Goal: Use online tool/utility: Utilize a website feature to perform a specific function

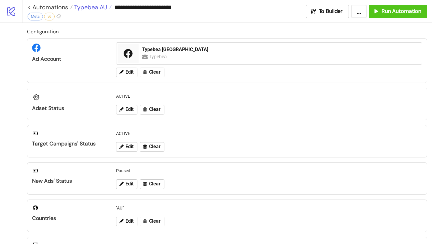
click at [98, 10] on span "Typebea AU" at bounding box center [90, 7] width 35 height 8
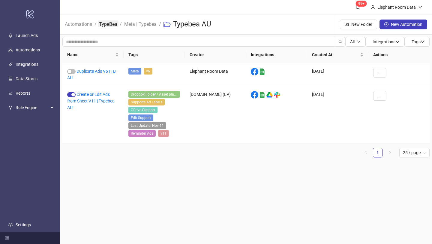
click at [113, 24] on link "TypeBea" at bounding box center [108, 23] width 21 height 7
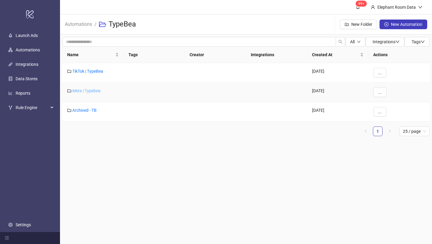
click at [95, 92] on link "Meta | Typebea" at bounding box center [86, 90] width 28 height 5
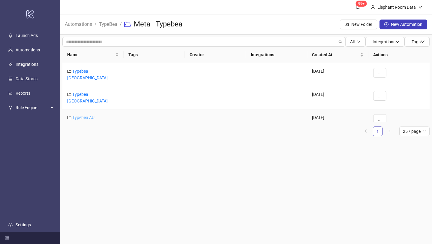
click at [90, 115] on link "Typebea AU" at bounding box center [83, 117] width 22 height 5
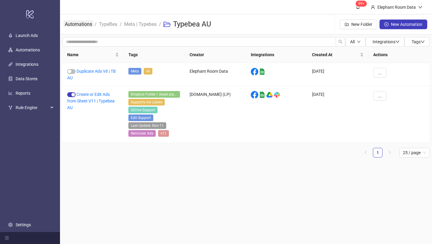
click at [87, 25] on link "Automations" at bounding box center [79, 23] width 30 height 7
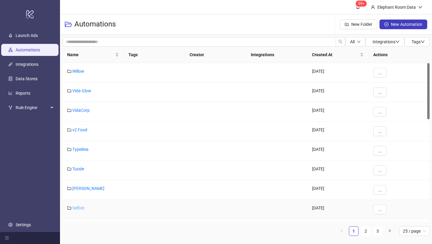
click at [79, 207] on link "Selfish" at bounding box center [78, 207] width 12 height 5
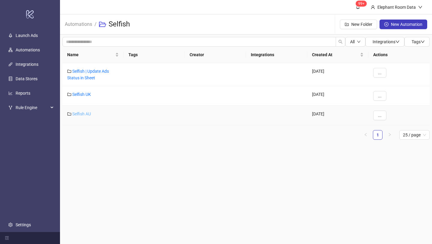
click at [88, 115] on link "Selfish AU" at bounding box center [81, 113] width 19 height 5
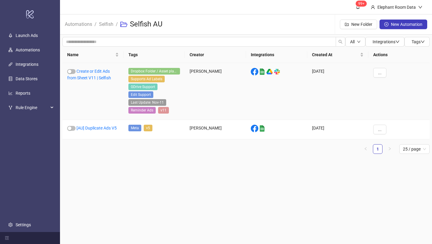
click at [95, 75] on div "Create or Edit Ads from Sheet V11 | Selfish" at bounding box center [92, 91] width 61 height 57
click at [91, 70] on link "Create or Edit Ads from Sheet V11 | Selfish" at bounding box center [89, 74] width 44 height 11
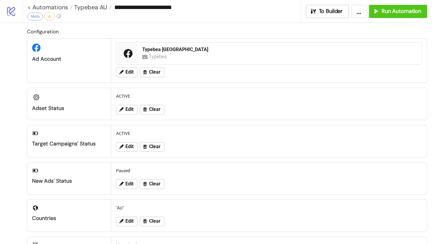
type input "**********"
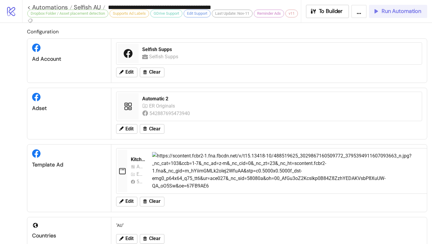
click at [413, 9] on span "Run Automation" at bounding box center [402, 11] width 40 height 7
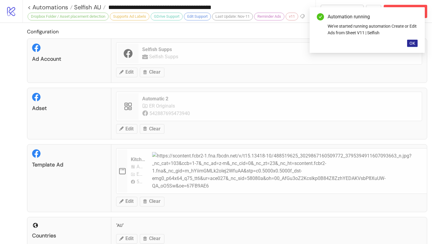
click at [414, 43] on span "OK" at bounding box center [413, 43] width 6 height 5
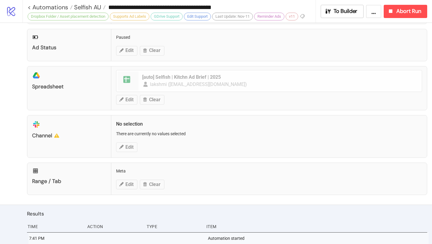
scroll to position [291, 0]
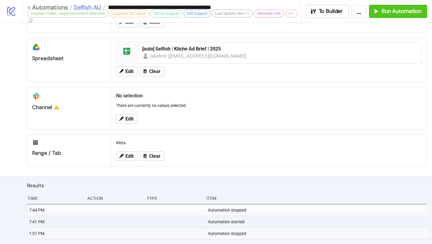
click at [99, 6] on span "Selfish AU" at bounding box center [86, 7] width 29 height 8
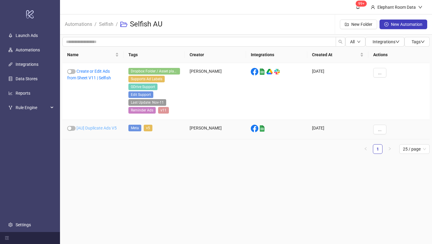
click at [103, 127] on link "[AU] Duplicate Ads V5" at bounding box center [97, 127] width 40 height 5
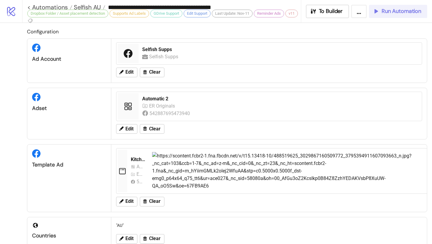
type input "**********"
click at [396, 12] on span "Run Automation" at bounding box center [402, 11] width 40 height 7
